Goal: Task Accomplishment & Management: Use online tool/utility

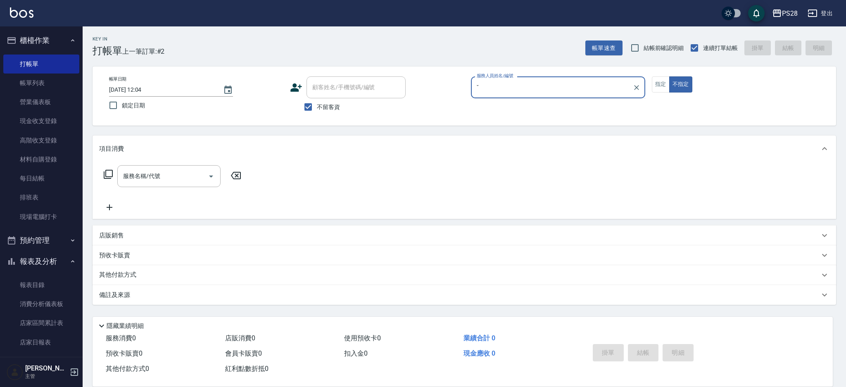
type input "ˇ"
click at [669, 76] on button "不指定" at bounding box center [680, 84] width 23 height 16
type button "false"
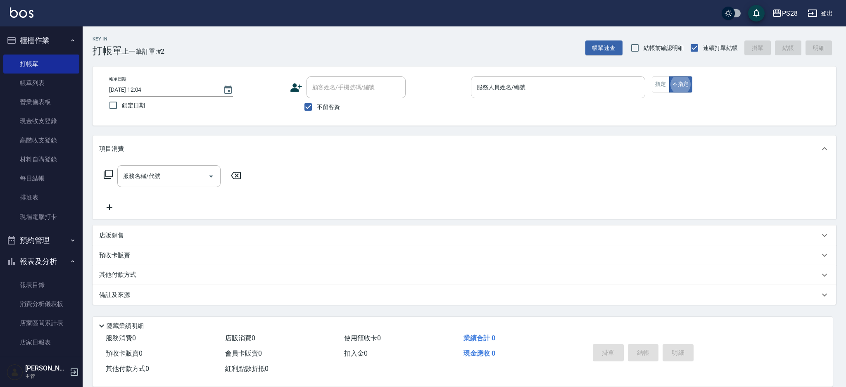
click at [616, 92] on input "服務人員姓名/編號" at bounding box center [557, 87] width 167 height 14
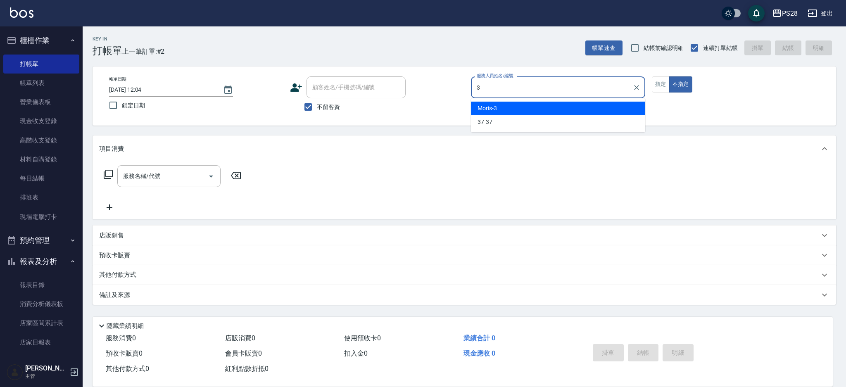
type input "Moris-3"
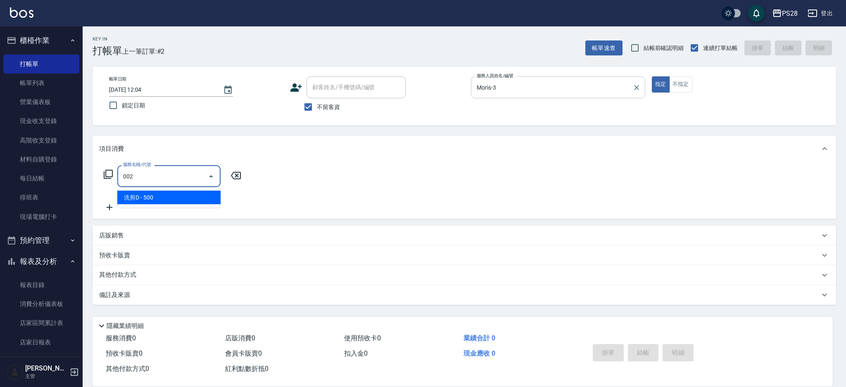
type input "洗剪D(002)"
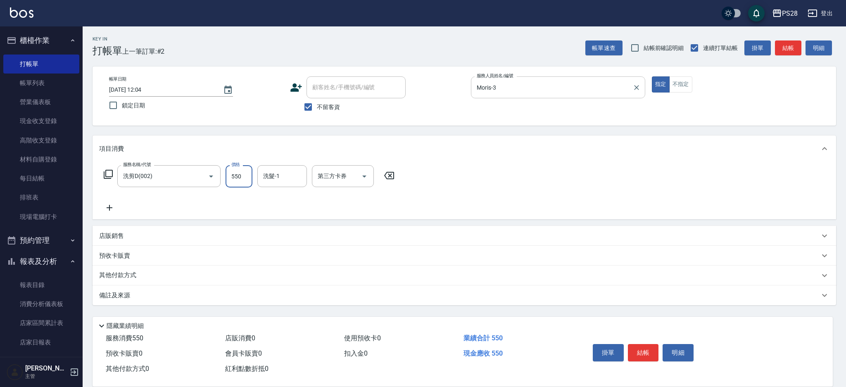
type input "550"
type input "Moris-3"
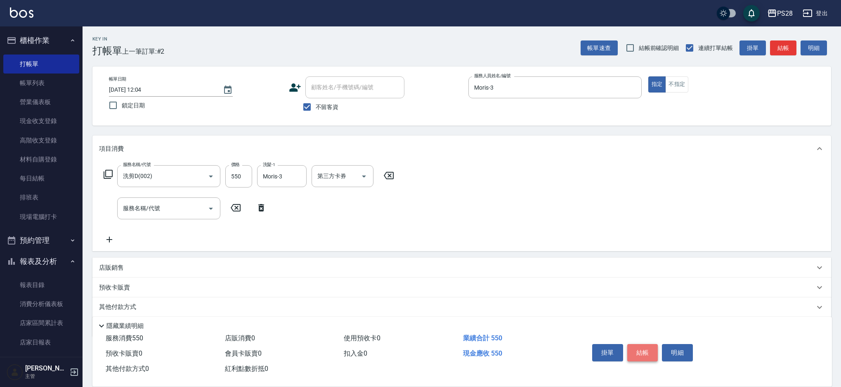
click at [641, 351] on button "結帳" at bounding box center [643, 352] width 31 height 17
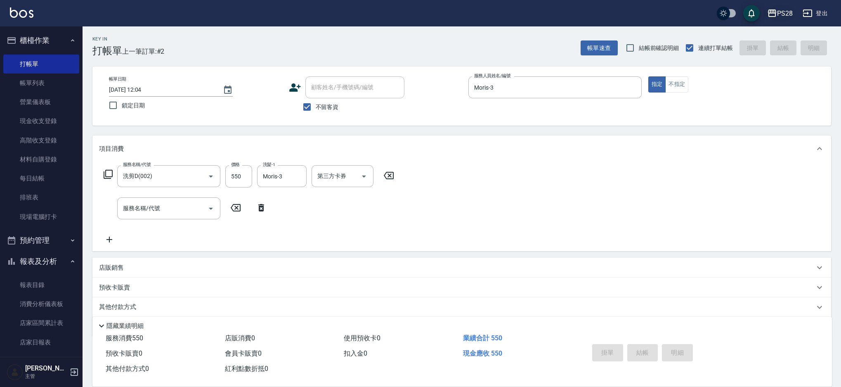
type input "[DATE] 15:44"
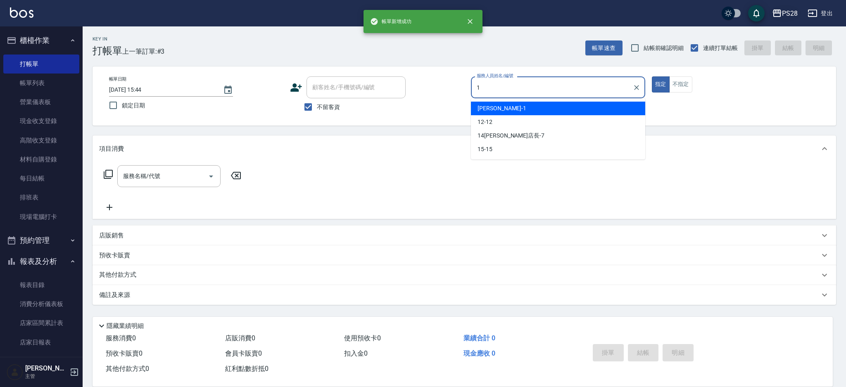
type input "1"
type button "true"
type input "[PERSON_NAME]-1"
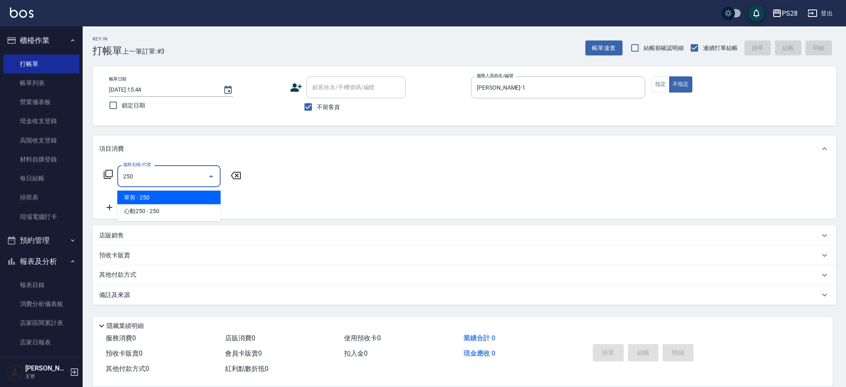
type input "單剪(250)"
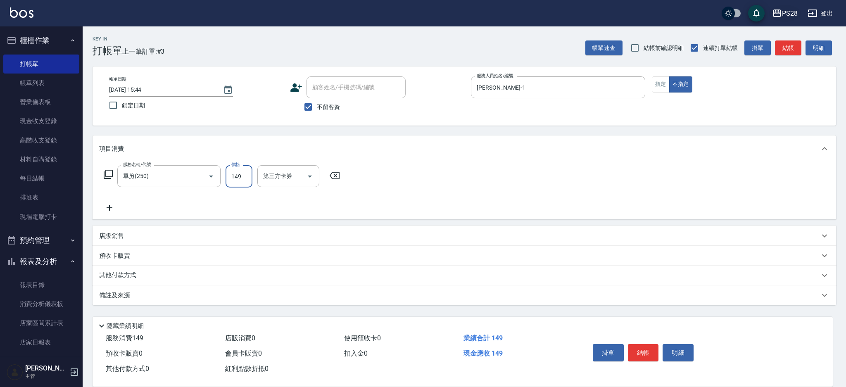
type input "149"
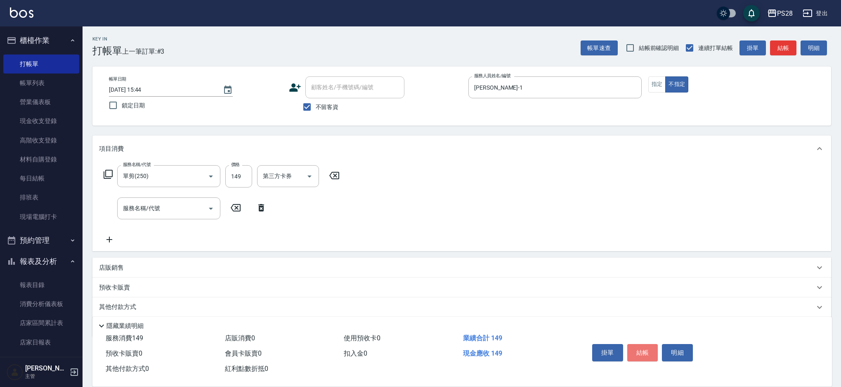
click at [646, 355] on button "結帳" at bounding box center [643, 352] width 31 height 17
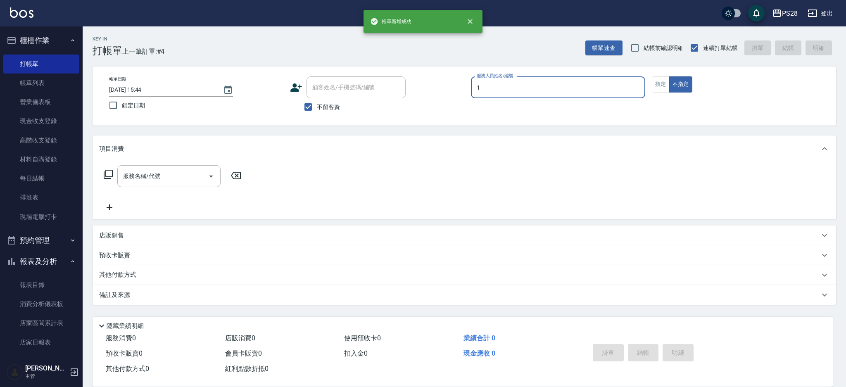
type input "[PERSON_NAME]-1"
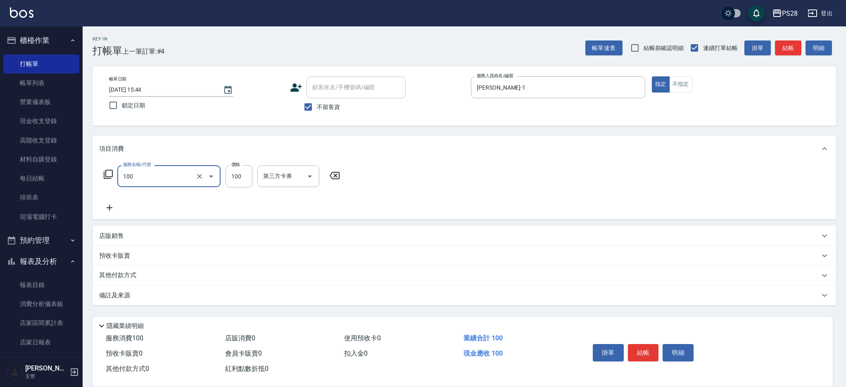
type input "洗髮(100)"
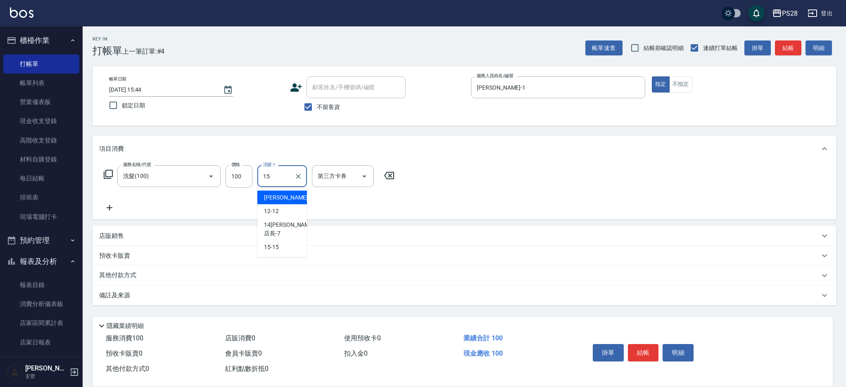
type input "15-15"
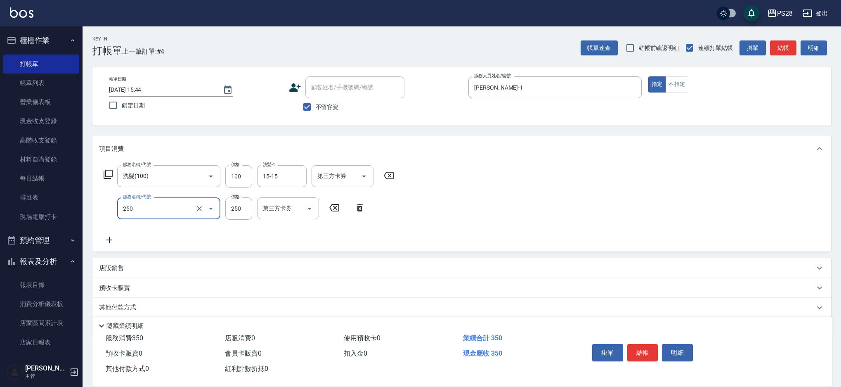
type input "單剪(250)"
type input "350"
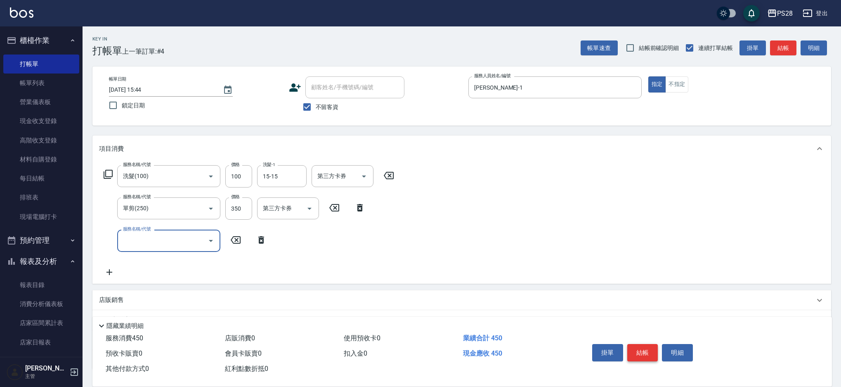
click at [635, 348] on button "結帳" at bounding box center [643, 352] width 31 height 17
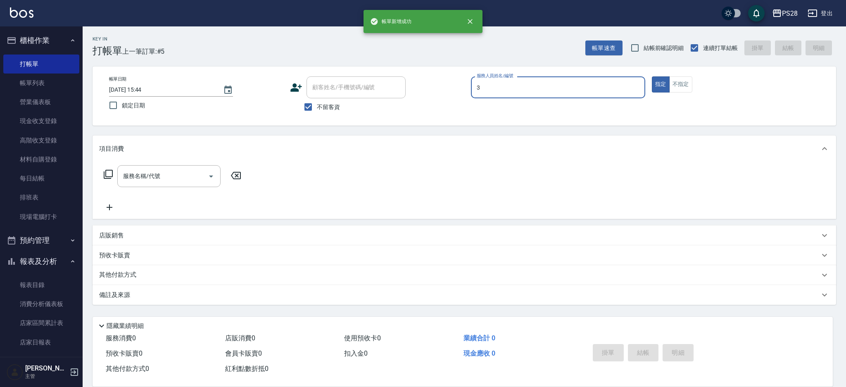
type input "Moris-3"
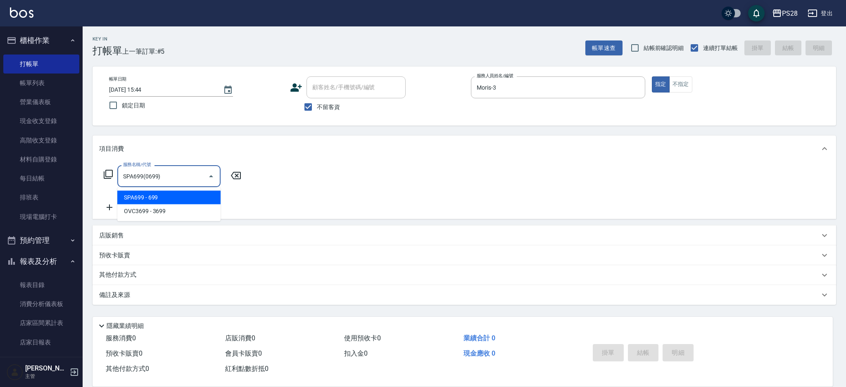
type input "SPA699(0699)"
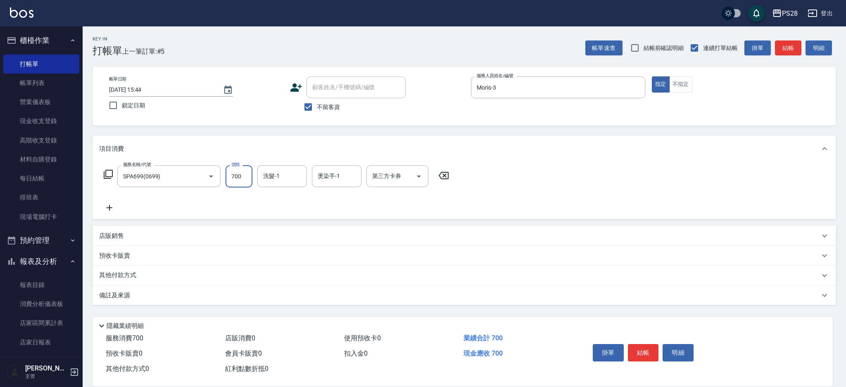
type input "700"
type input "Moris-3"
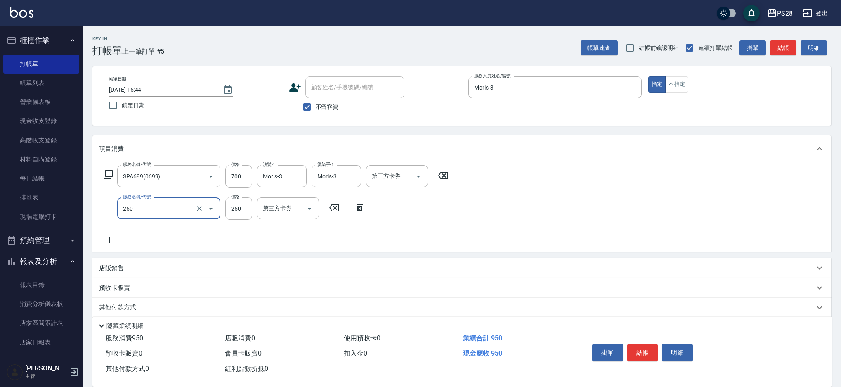
type input "單剪(250)"
type input "400"
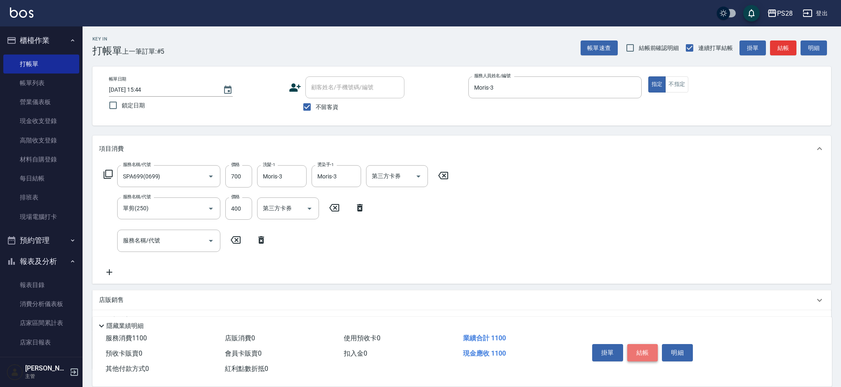
click at [649, 348] on button "結帳" at bounding box center [643, 352] width 31 height 17
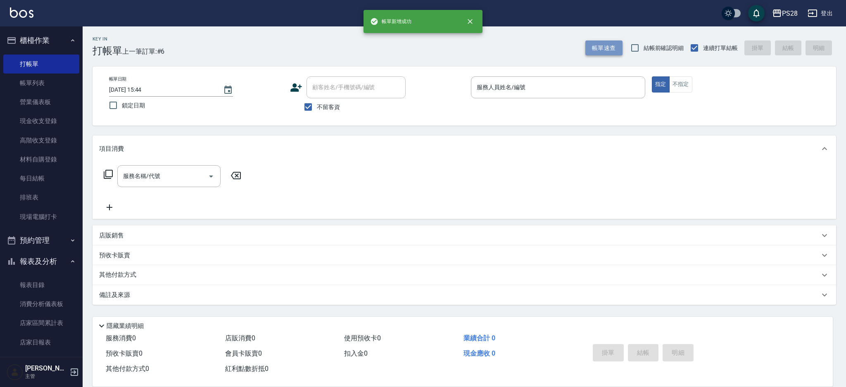
click at [588, 51] on button "帳單速查" at bounding box center [603, 47] width 37 height 15
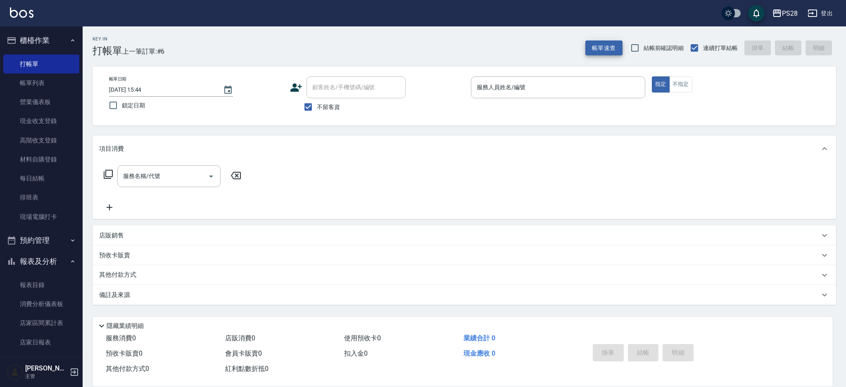
click at [592, 98] on p at bounding box center [558, 102] width 174 height 9
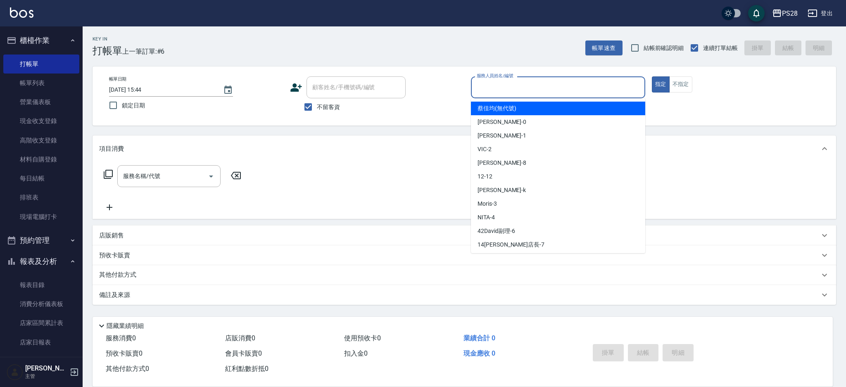
click at [582, 84] on input "服務人員姓名/編號" at bounding box center [557, 87] width 167 height 14
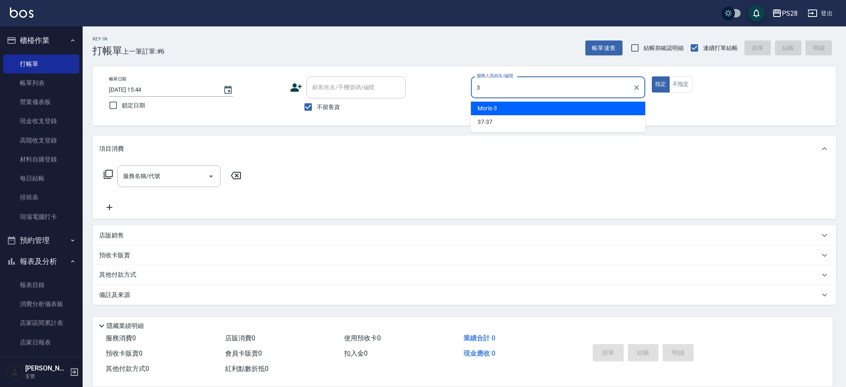
type input "Moris-3"
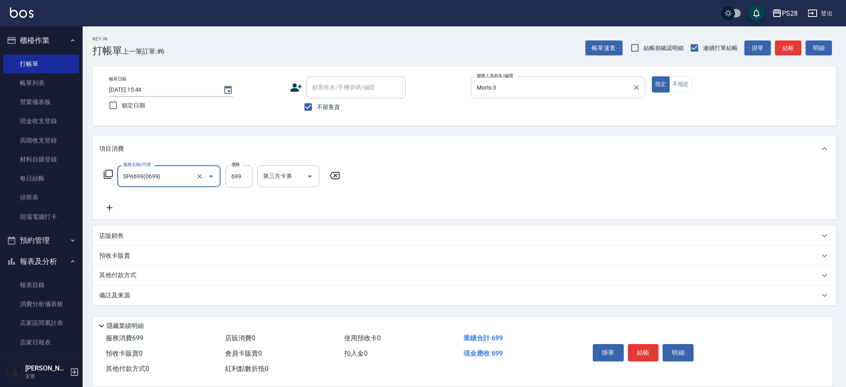
type input "SPA699(0699)"
type input "700"
type input "Moris-3"
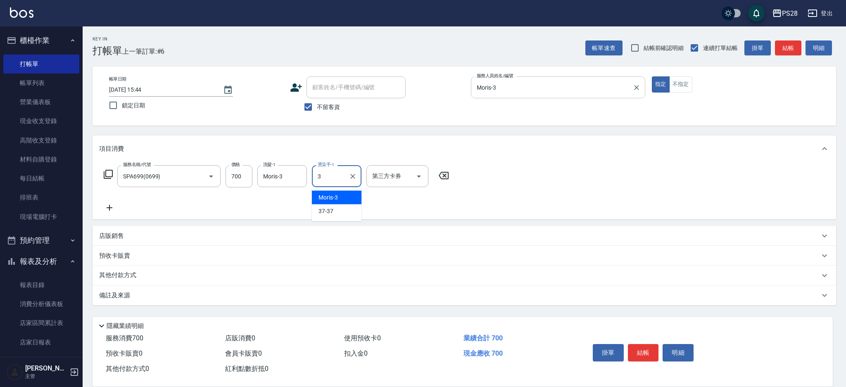
type input "Moris-3"
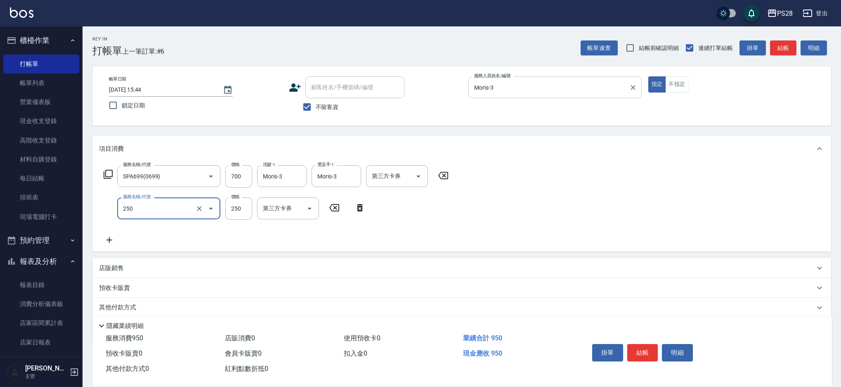
type input "單剪(250)"
type input "400"
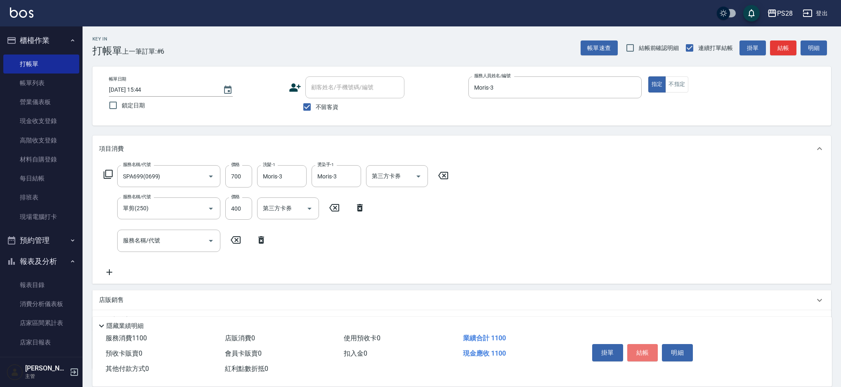
drag, startPoint x: 644, startPoint y: 348, endPoint x: 690, endPoint y: 215, distance: 140.6
click at [644, 347] on button "結帳" at bounding box center [643, 352] width 31 height 17
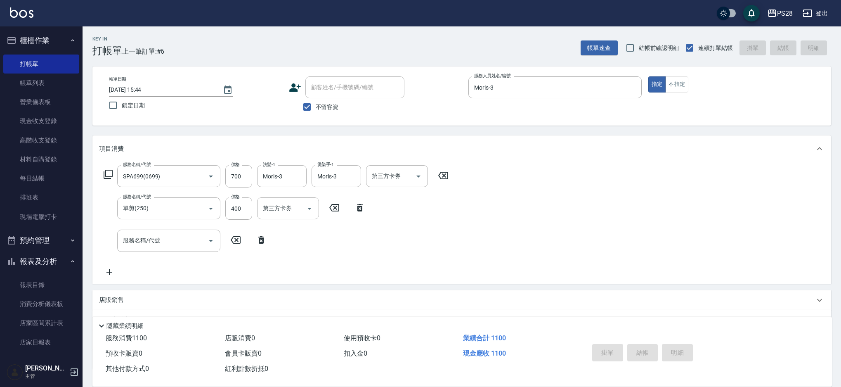
type input "[DATE] 15:45"
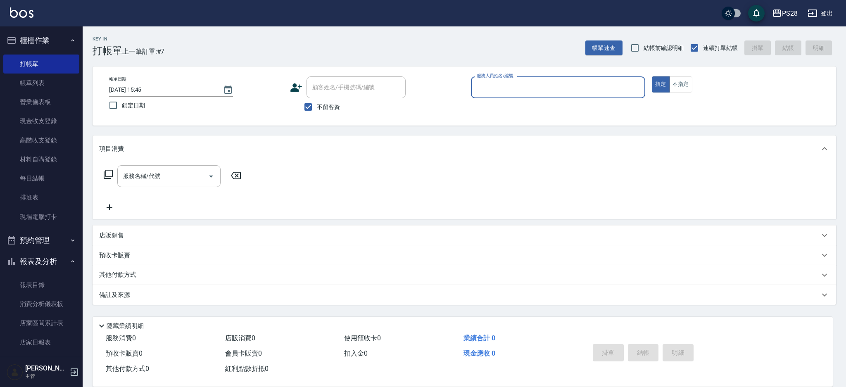
type input "1"
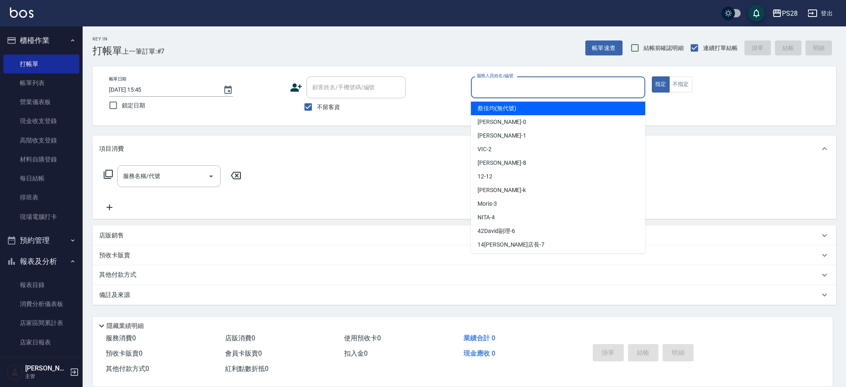
type input "3"
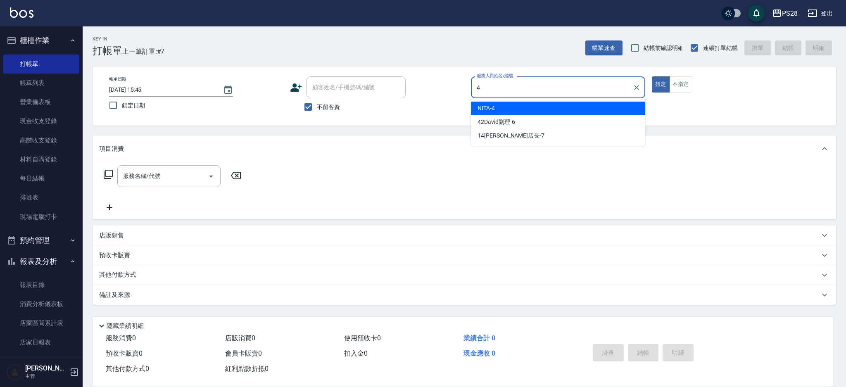
type input "NITA-4"
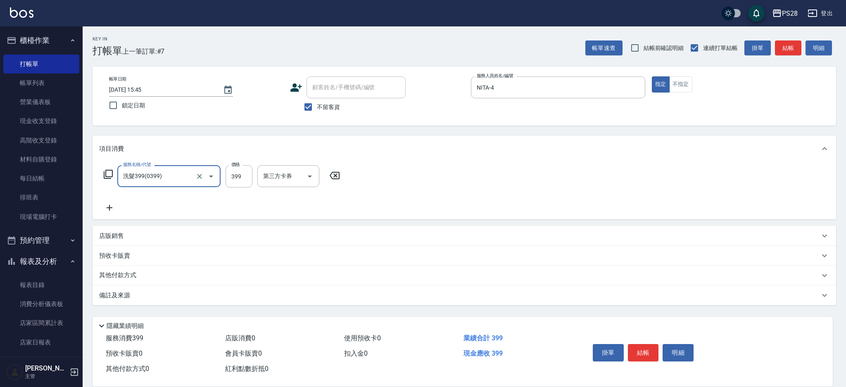
type input "洗髮399(0399)"
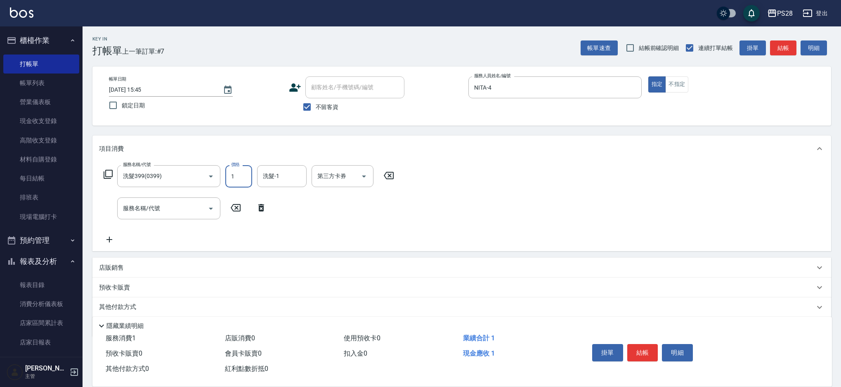
click at [235, 178] on input "1" at bounding box center [238, 176] width 27 height 22
type input "399"
type input "[PERSON_NAME]-1"
click at [645, 346] on button "結帳" at bounding box center [643, 352] width 31 height 17
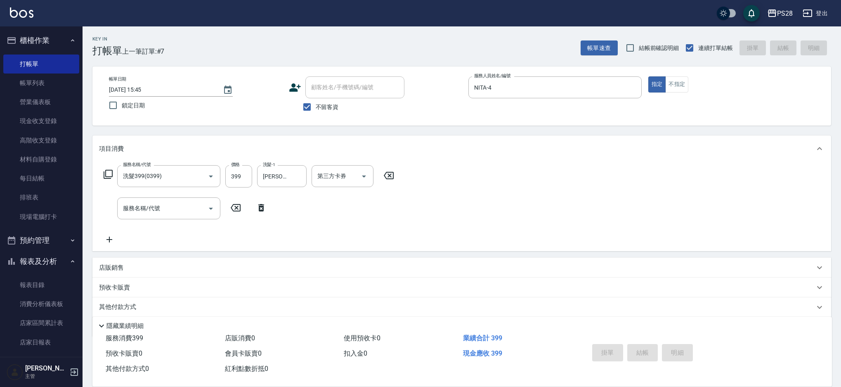
type input "[DATE] 16:02"
